Goal: Transaction & Acquisition: Purchase product/service

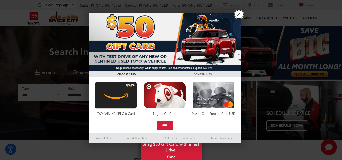
click at [237, 15] on link "X" at bounding box center [239, 14] width 9 height 9
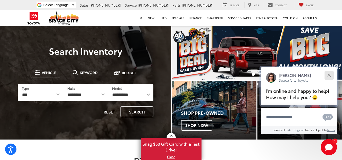
click at [329, 77] on button "Close" at bounding box center [329, 75] width 11 height 11
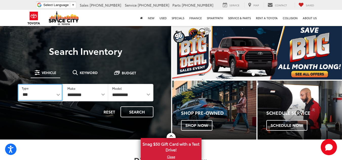
click at [57, 94] on select "*** *** **** *********" at bounding box center [40, 92] width 45 height 17
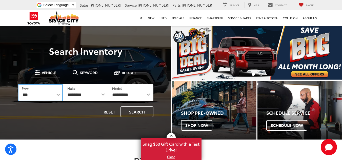
click at [57, 94] on select "*** *** **** *********" at bounding box center [40, 92] width 45 height 17
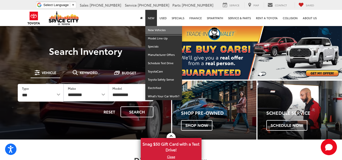
click at [156, 30] on link "New Vehicles" at bounding box center [163, 30] width 37 height 8
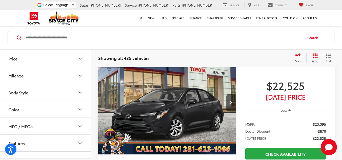
scroll to position [51, 0]
click at [29, 92] on button "Body Style" at bounding box center [45, 92] width 91 height 16
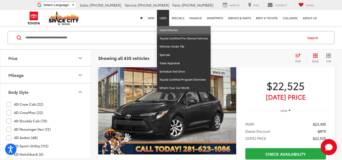
click at [164, 31] on link "Used Vehicles" at bounding box center [184, 30] width 54 height 8
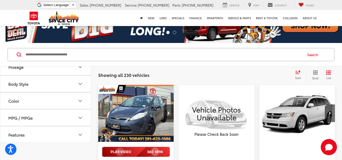
scroll to position [25, 0]
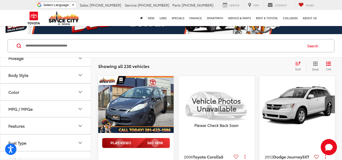
click at [170, 104] on icon "Next image" at bounding box center [168, 105] width 3 height 4
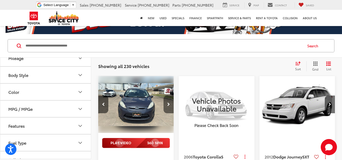
click at [170, 104] on icon "Next image" at bounding box center [168, 105] width 3 height 4
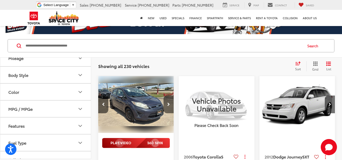
click at [170, 104] on icon "Next image" at bounding box center [168, 105] width 3 height 4
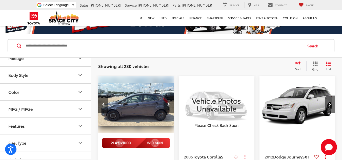
click at [170, 104] on icon "Next image" at bounding box center [168, 105] width 3 height 4
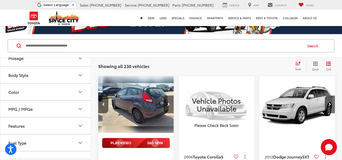
scroll to position [0, 305]
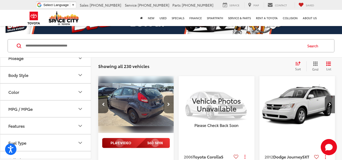
click at [170, 104] on icon "Next image" at bounding box center [168, 105] width 3 height 4
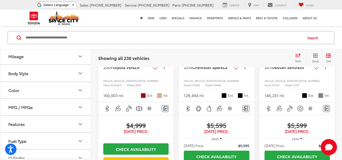
scroll to position [0, 0]
